Goal: Task Accomplishment & Management: Complete application form

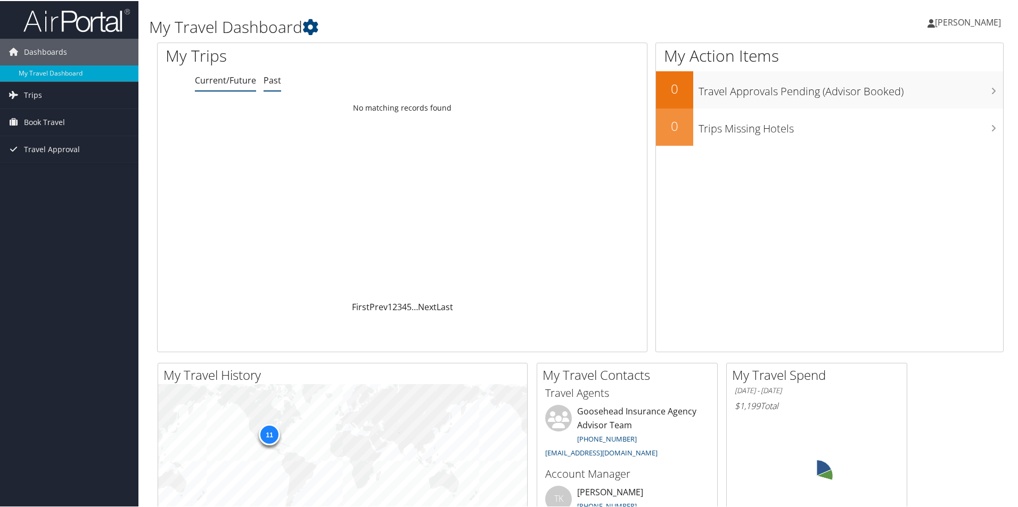
click at [266, 87] on li "Past" at bounding box center [272, 79] width 18 height 19
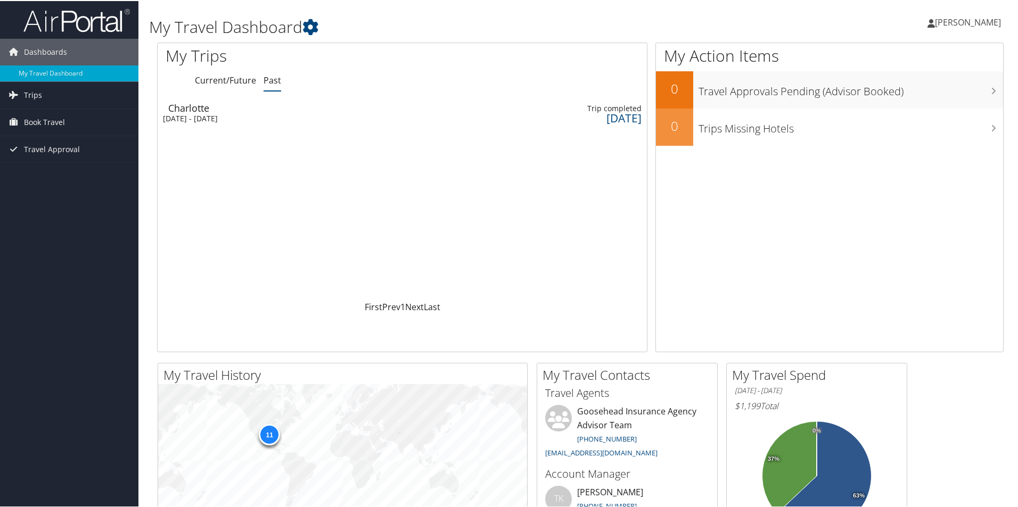
click at [565, 111] on div "Trip completed" at bounding box center [586, 108] width 112 height 10
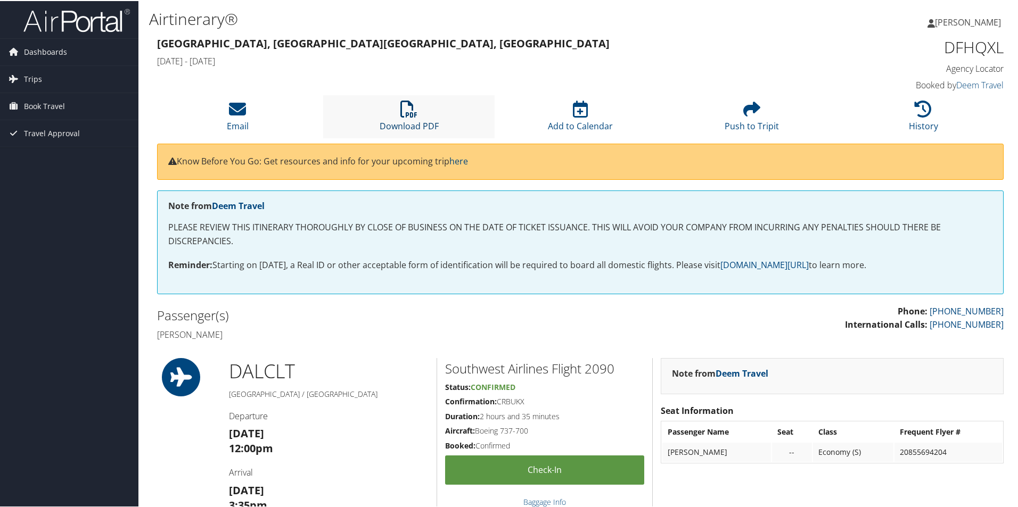
click at [408, 115] on icon at bounding box center [408, 108] width 17 height 17
click at [43, 49] on span "Dashboards" at bounding box center [45, 51] width 43 height 27
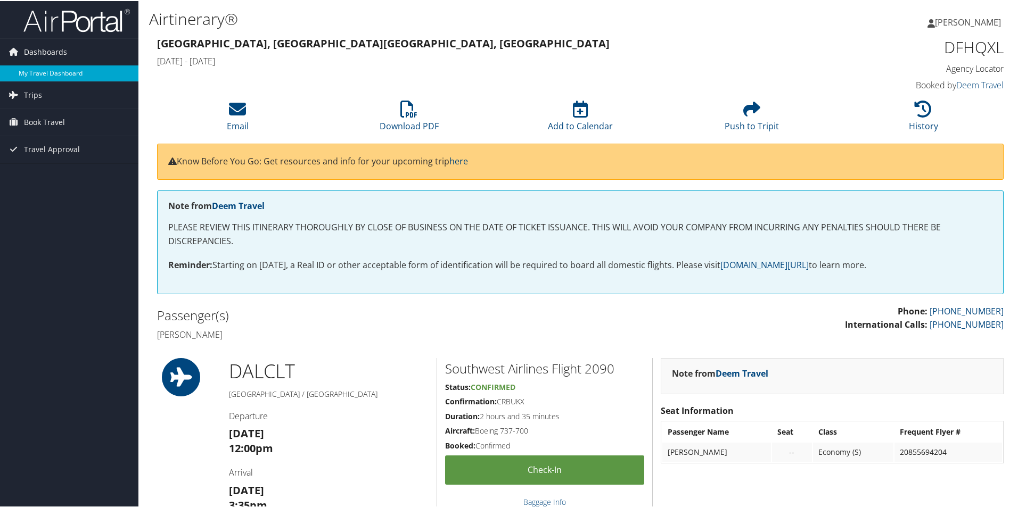
click at [34, 74] on link "My Travel Dashboard" at bounding box center [69, 72] width 138 height 16
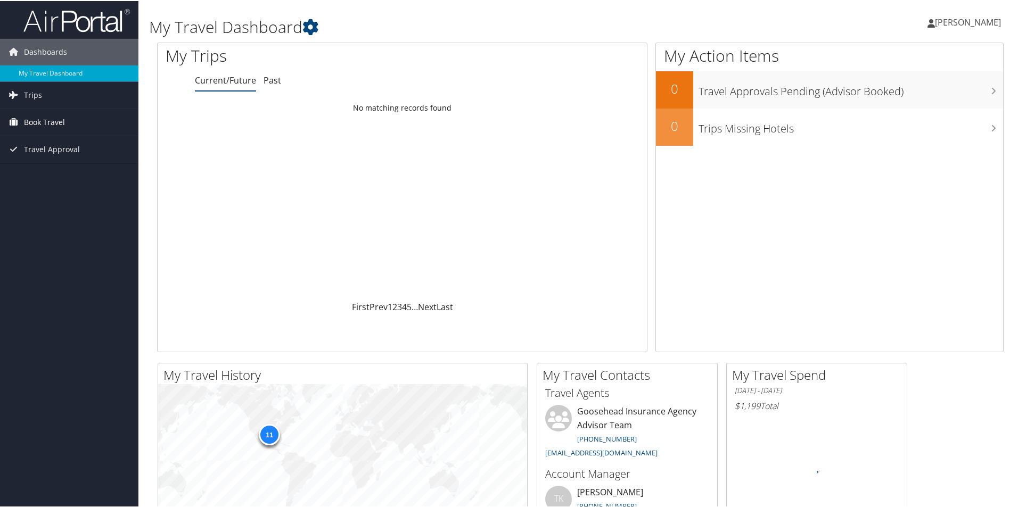
click at [38, 128] on span "Book Travel" at bounding box center [44, 121] width 41 height 27
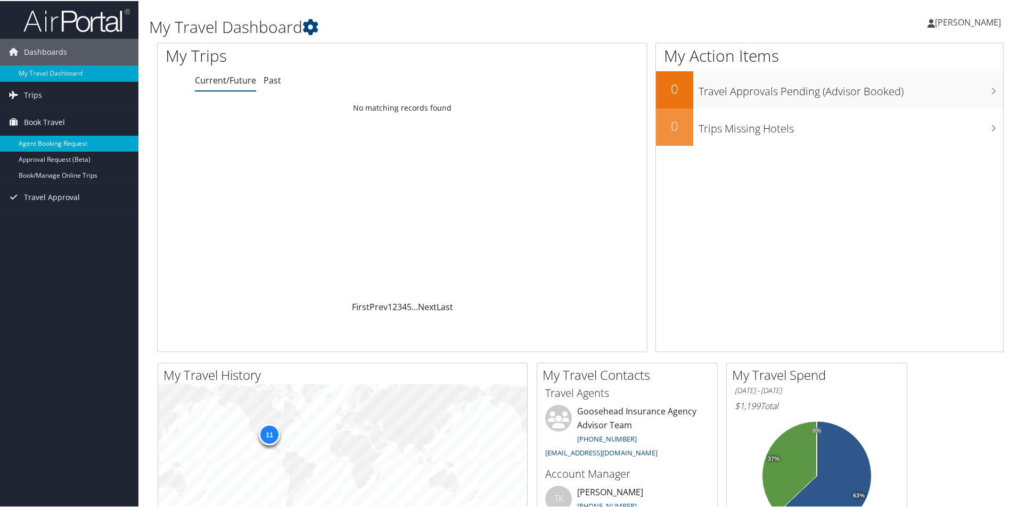
click at [28, 140] on link "Agent Booking Request" at bounding box center [69, 143] width 138 height 16
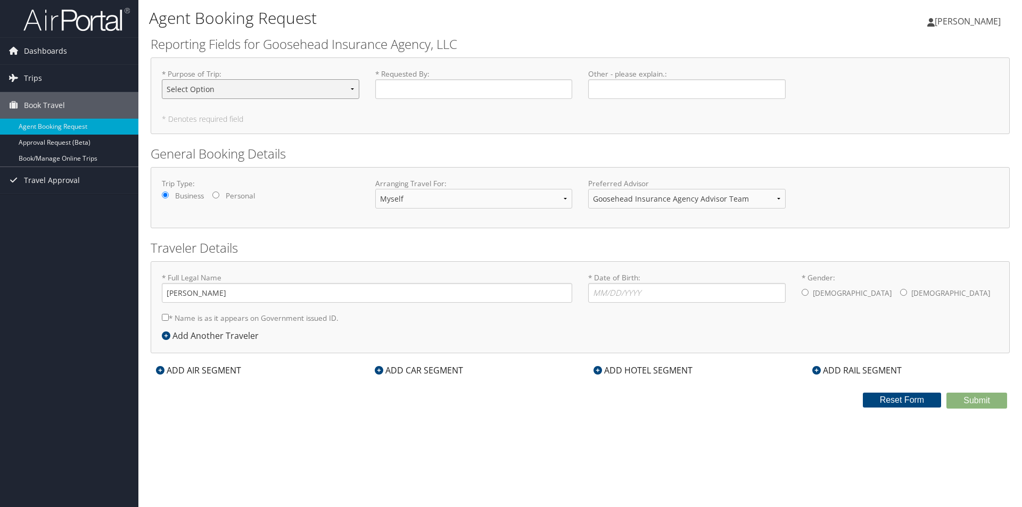
click at [213, 89] on select "Select Option Agency Site Visit - Support Campus Recruiting Visit Carrier Partn…" at bounding box center [260, 89] width 197 height 20
select select "Agency Site Visit - Support"
click at [162, 79] on select "Select Option Agency Site Visit - Support Campus Recruiting Visit Carrier Partn…" at bounding box center [260, 89] width 197 height 20
click at [401, 91] on input "* Requested By : Required" at bounding box center [473, 89] width 197 height 20
click at [50, 161] on link "Book/Manage Online Trips" at bounding box center [69, 159] width 138 height 16
